Goal: Task Accomplishment & Management: Manage account settings

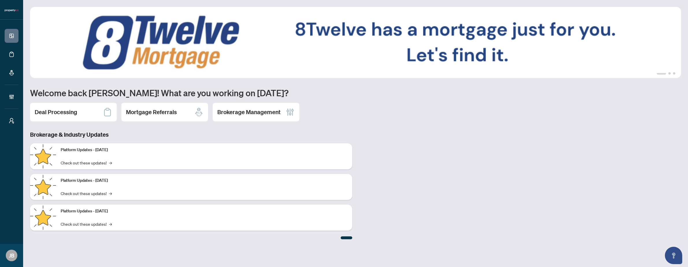
click at [71, 107] on div "Deal Processing" at bounding box center [73, 112] width 87 height 18
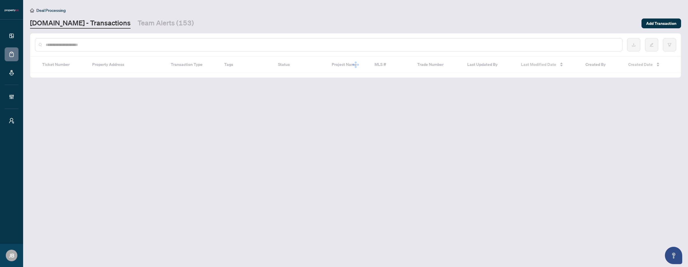
click at [82, 45] on input "text" at bounding box center [332, 45] width 572 height 6
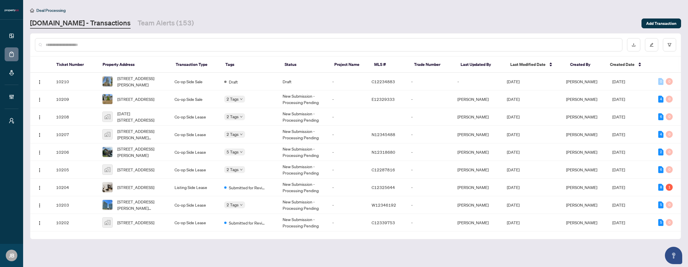
paste input "**********"
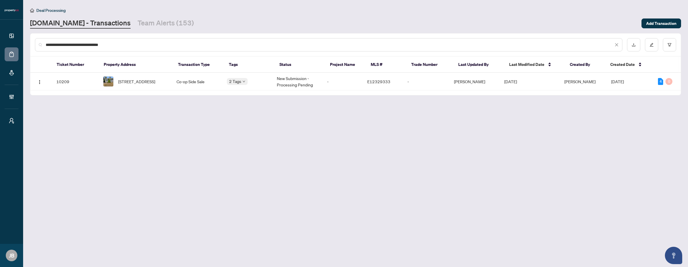
type input "**********"
click at [181, 84] on td "Co-op Side Sale" at bounding box center [197, 82] width 50 height 18
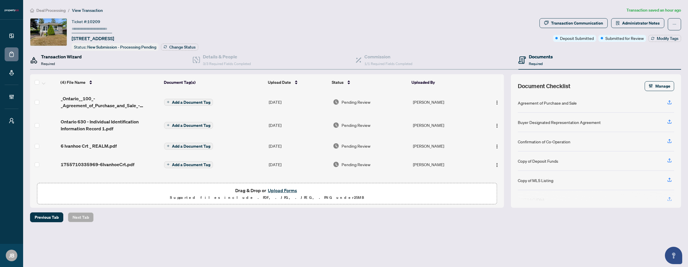
click at [68, 61] on div "Transaction Wizard Required" at bounding box center [61, 60] width 41 height 14
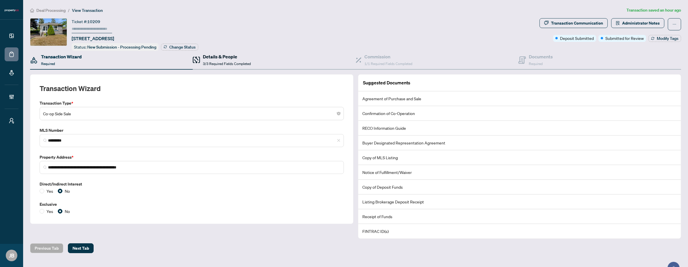
click at [218, 57] on h4 "Details & People" at bounding box center [227, 56] width 48 height 7
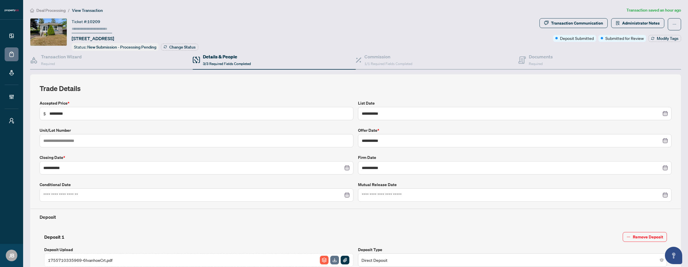
click at [80, 26] on input "text" at bounding box center [92, 29] width 40 height 8
click at [373, 62] on span "1/1 Required Fields Completed" at bounding box center [388, 64] width 48 height 4
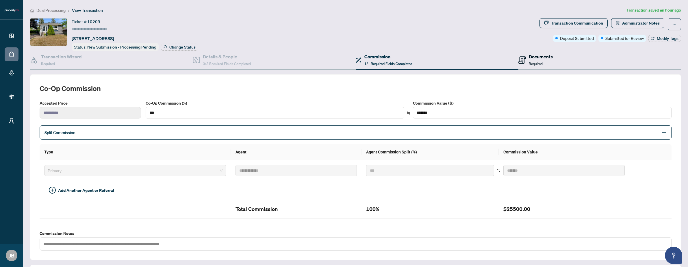
click at [523, 62] on div "Documents Required" at bounding box center [535, 60] width 34 height 14
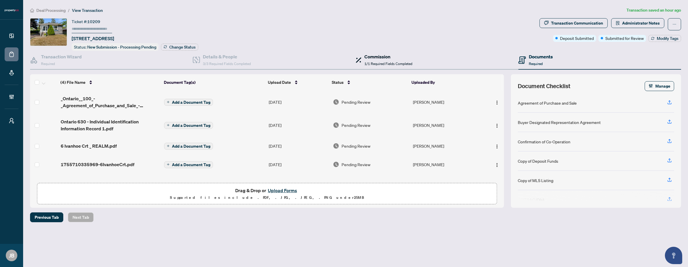
click at [406, 62] on span "1/1 Required Fields Completed" at bounding box center [388, 64] width 48 height 4
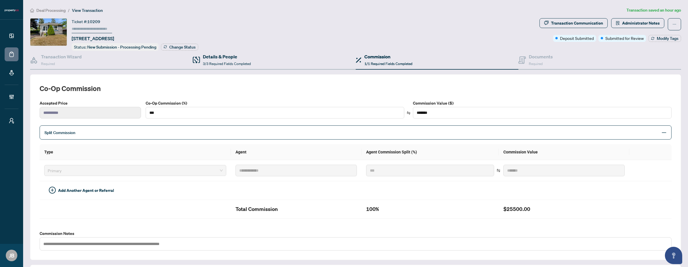
click at [266, 60] on div "Details & People 3/3 Required Fields Completed" at bounding box center [274, 60] width 163 height 19
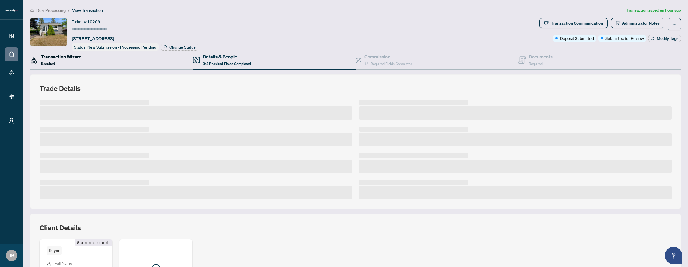
click at [81, 61] on div "Transaction Wizard Required" at bounding box center [61, 60] width 41 height 14
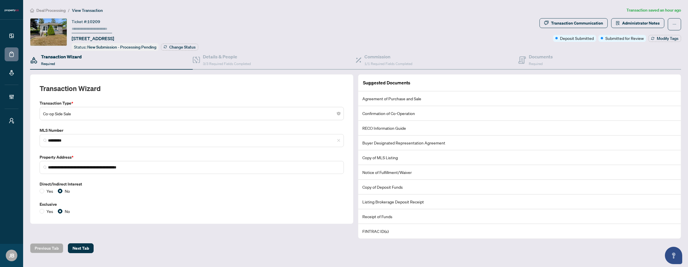
scroll to position [12, 0]
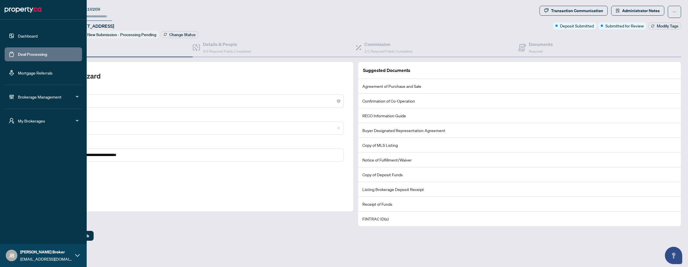
click at [35, 57] on link "Deal Processing" at bounding box center [32, 54] width 29 height 5
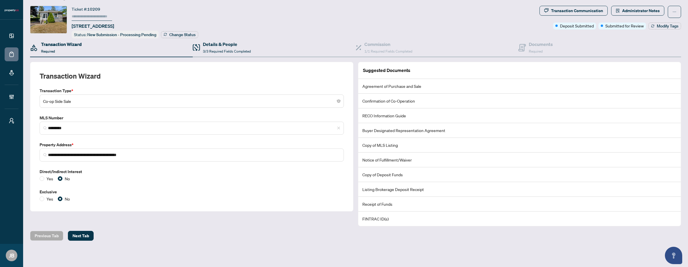
click at [270, 43] on div "Details & People 3/3 Required Fields Completed" at bounding box center [274, 47] width 163 height 19
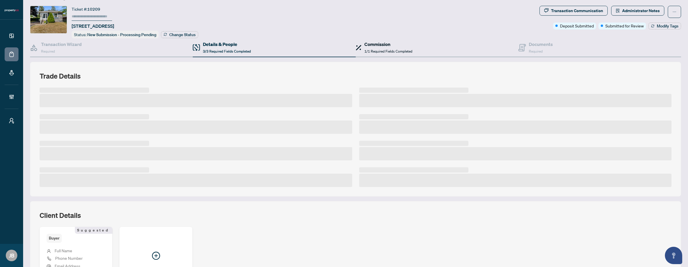
click at [394, 47] on div "Commission 1/1 Required Fields Completed" at bounding box center [388, 48] width 48 height 14
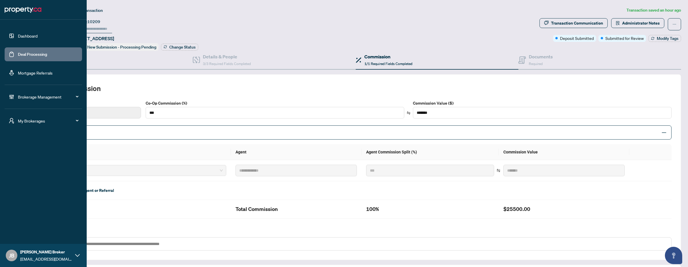
click at [60, 98] on span "Brokerage Management" at bounding box center [48, 97] width 60 height 6
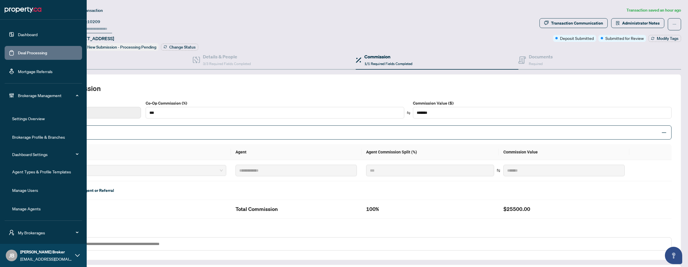
click at [38, 208] on link "Manage Agents" at bounding box center [26, 208] width 29 height 5
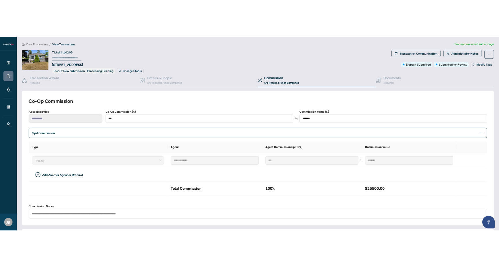
scroll to position [0, 0]
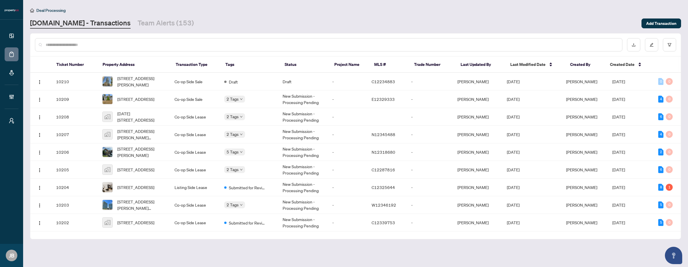
click at [128, 46] on input "text" at bounding box center [332, 45] width 572 height 6
paste input "******"
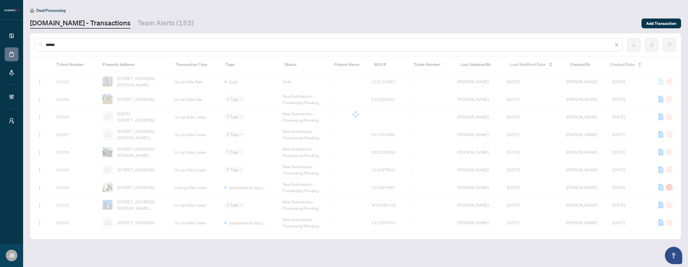
type input "******"
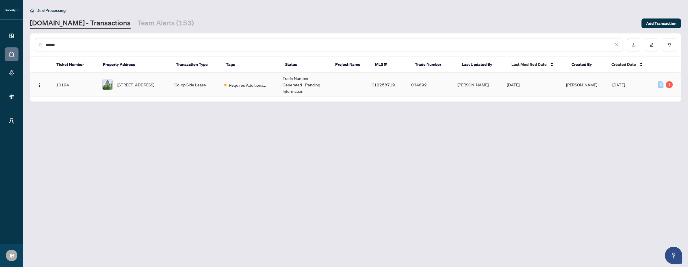
click at [205, 91] on td "Co-op Side Lease" at bounding box center [194, 85] width 49 height 24
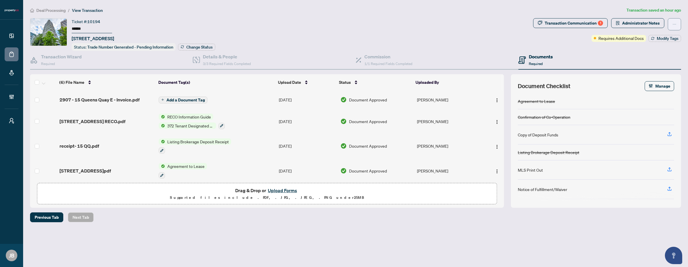
click at [672, 23] on button "button" at bounding box center [673, 24] width 13 height 12
click at [552, 35] on div "Transaction Communication 1 Administrator Notes Requires Additional Docs Modify…" at bounding box center [607, 30] width 148 height 24
click at [576, 24] on div "Transaction Communication 1" at bounding box center [573, 22] width 58 height 9
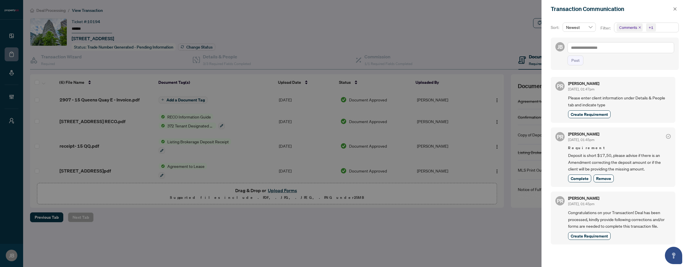
scroll to position [1, 0]
click at [471, 39] on div at bounding box center [344, 133] width 688 height 267
click at [672, 10] on button "button" at bounding box center [675, 8] width 8 height 7
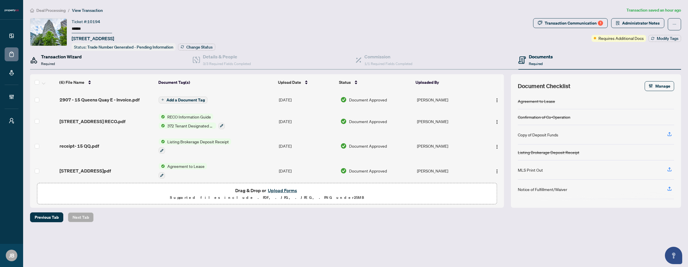
click at [56, 61] on div "Transaction Wizard Required" at bounding box center [61, 60] width 41 height 14
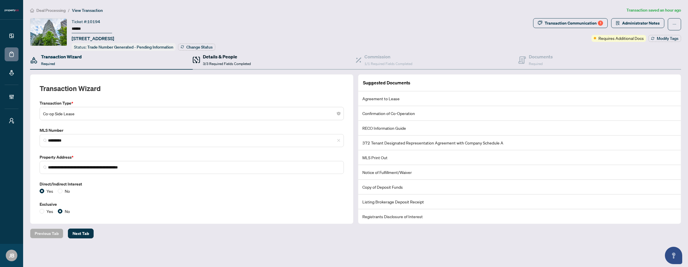
click at [221, 62] on span "3/3 Required Fields Completed" at bounding box center [227, 64] width 48 height 4
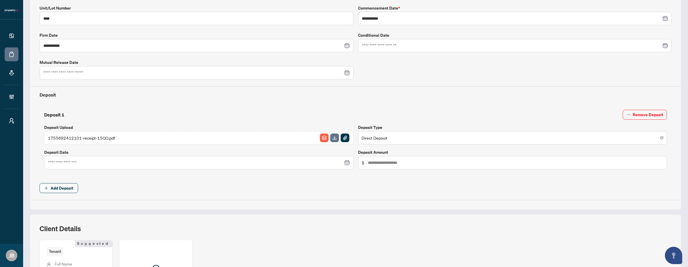
scroll to position [217, 0]
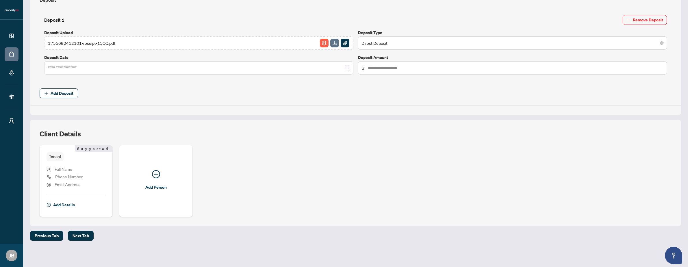
click at [81, 174] on span "Phone Number" at bounding box center [68, 176] width 27 height 5
click at [80, 174] on span "Phone Number" at bounding box center [68, 176] width 27 height 5
click at [64, 167] on span "Full Name" at bounding box center [64, 168] width 18 height 5
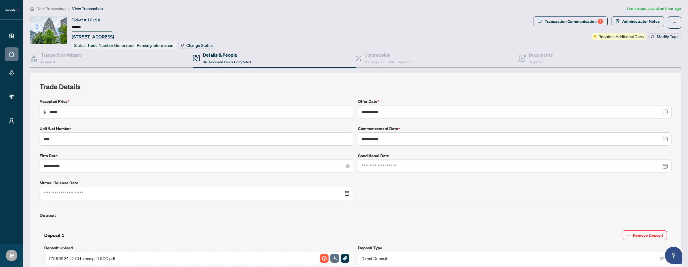
scroll to position [0, 0]
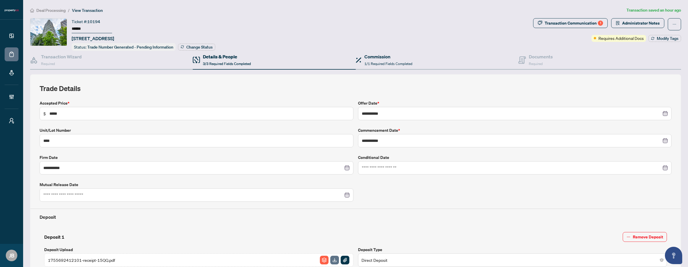
click at [418, 55] on div "Commission 1/1 Required Fields Completed" at bounding box center [437, 60] width 163 height 19
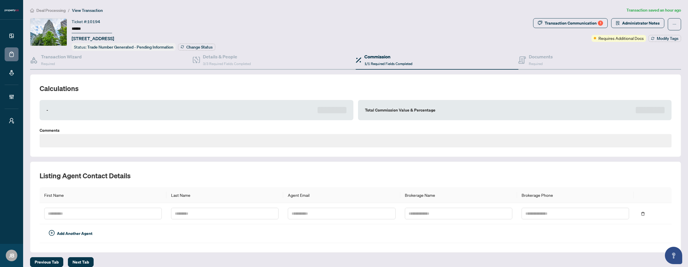
type textarea "**********"
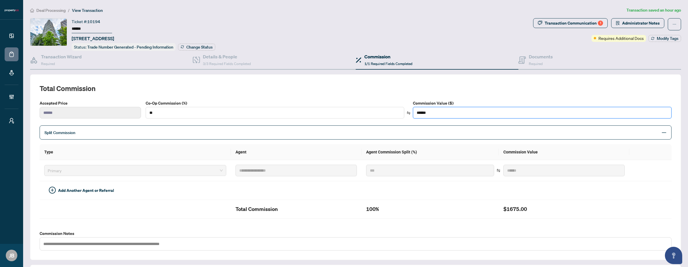
drag, startPoint x: 446, startPoint y: 113, endPoint x: 403, endPoint y: 112, distance: 42.2
click at [403, 112] on div "Co-Op Commission (%) ** Commission Value ($) ******" at bounding box center [408, 109] width 528 height 18
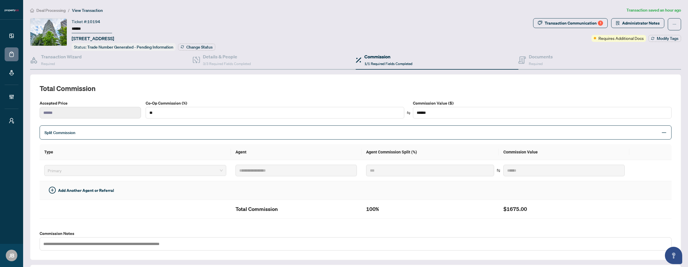
click at [291, 181] on td at bounding box center [296, 190] width 131 height 19
click at [115, 57] on div "Transaction Wizard Required" at bounding box center [111, 60] width 163 height 19
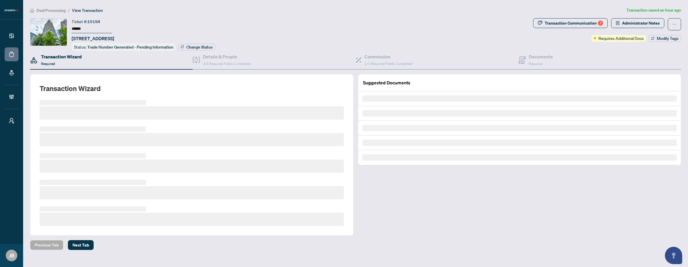
click at [215, 49] on div "Ticket #: 10194 ****** [STREET_ADDRESS] Status: Trade Number Generated - Pendin…" at bounding box center [280, 34] width 501 height 33
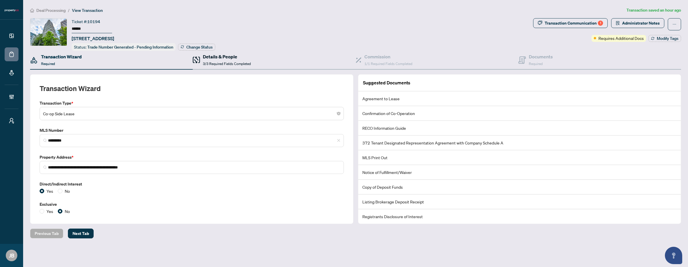
click at [218, 62] on span "3/3 Required Fields Completed" at bounding box center [227, 64] width 48 height 4
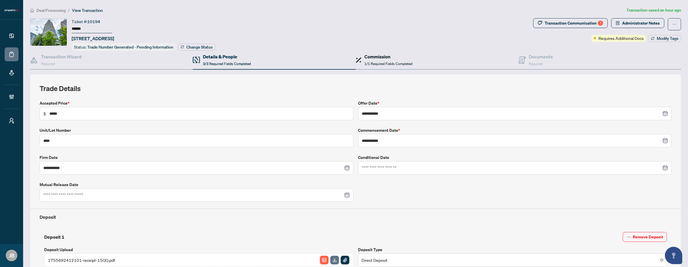
click at [375, 59] on div "Commission 1/1 Required Fields Completed" at bounding box center [388, 60] width 48 height 14
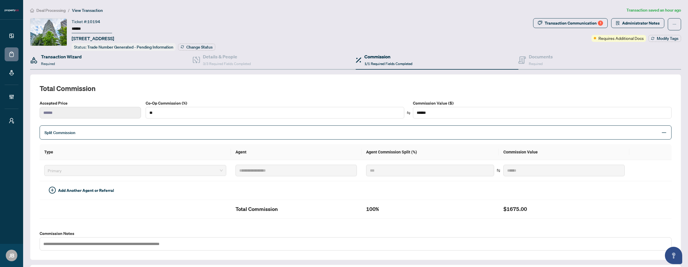
click at [85, 63] on div "Transaction Wizard Required" at bounding box center [111, 60] width 163 height 19
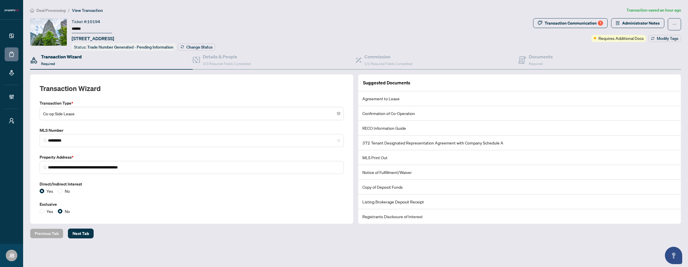
click at [228, 73] on div "**********" at bounding box center [355, 137] width 651 height 173
click at [228, 65] on span "3/3 Required Fields Completed" at bounding box center [227, 64] width 48 height 4
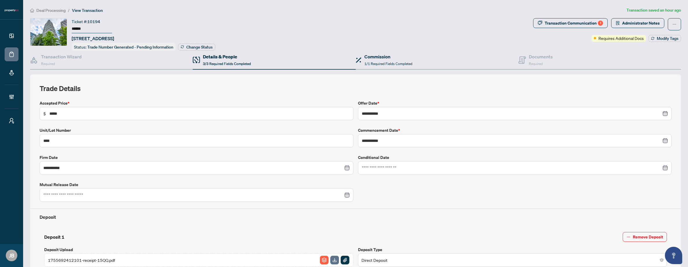
click at [388, 67] on div "Commission 1/1 Required Fields Completed" at bounding box center [437, 60] width 163 height 19
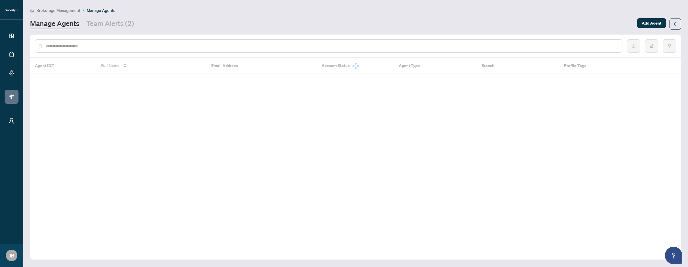
click at [171, 47] on input "text" at bounding box center [332, 46] width 572 height 6
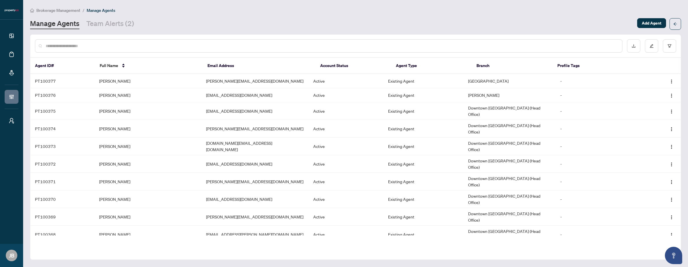
paste input "**********"
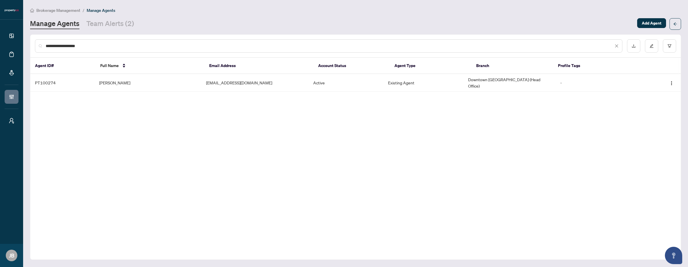
type input "**********"
click at [200, 85] on td "[PERSON_NAME]" at bounding box center [147, 83] width 107 height 18
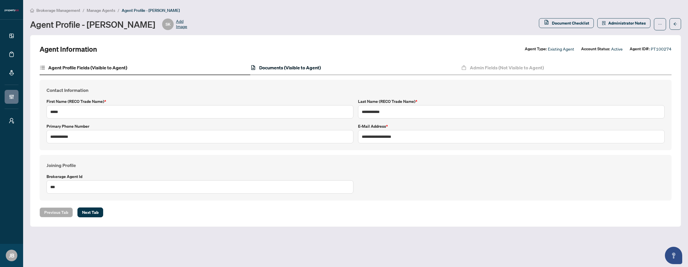
click at [291, 66] on h4 "Documents (Visible to Agent)" at bounding box center [290, 67] width 62 height 7
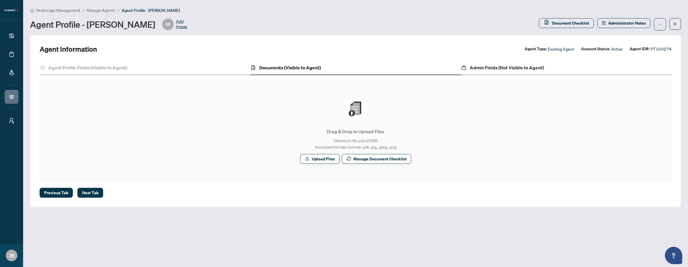
click at [500, 63] on div "Admin Fields (Not Visible to Agent)" at bounding box center [566, 68] width 211 height 14
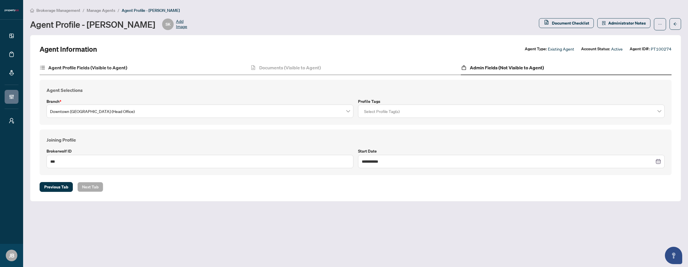
click at [97, 73] on div "Agent Profile Fields (Visible to Agent)" at bounding box center [145, 68] width 211 height 14
